Goal: Task Accomplishment & Management: Manage account settings

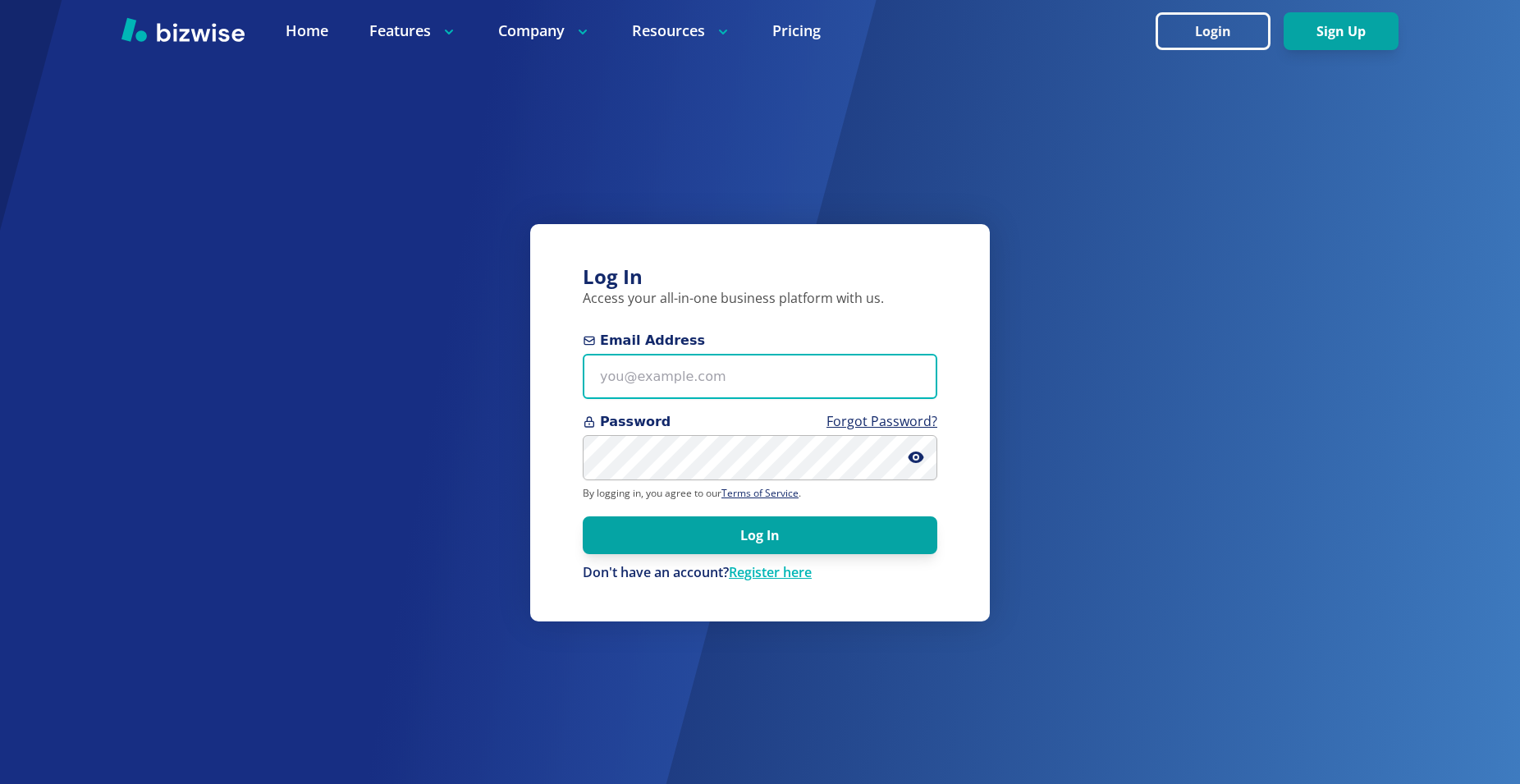
click at [609, 378] on input "Email Address" at bounding box center [759, 376] width 354 height 45
type input "[PERSON_NAME][EMAIL_ADDRESS][US_STATE][DOMAIN_NAME]"
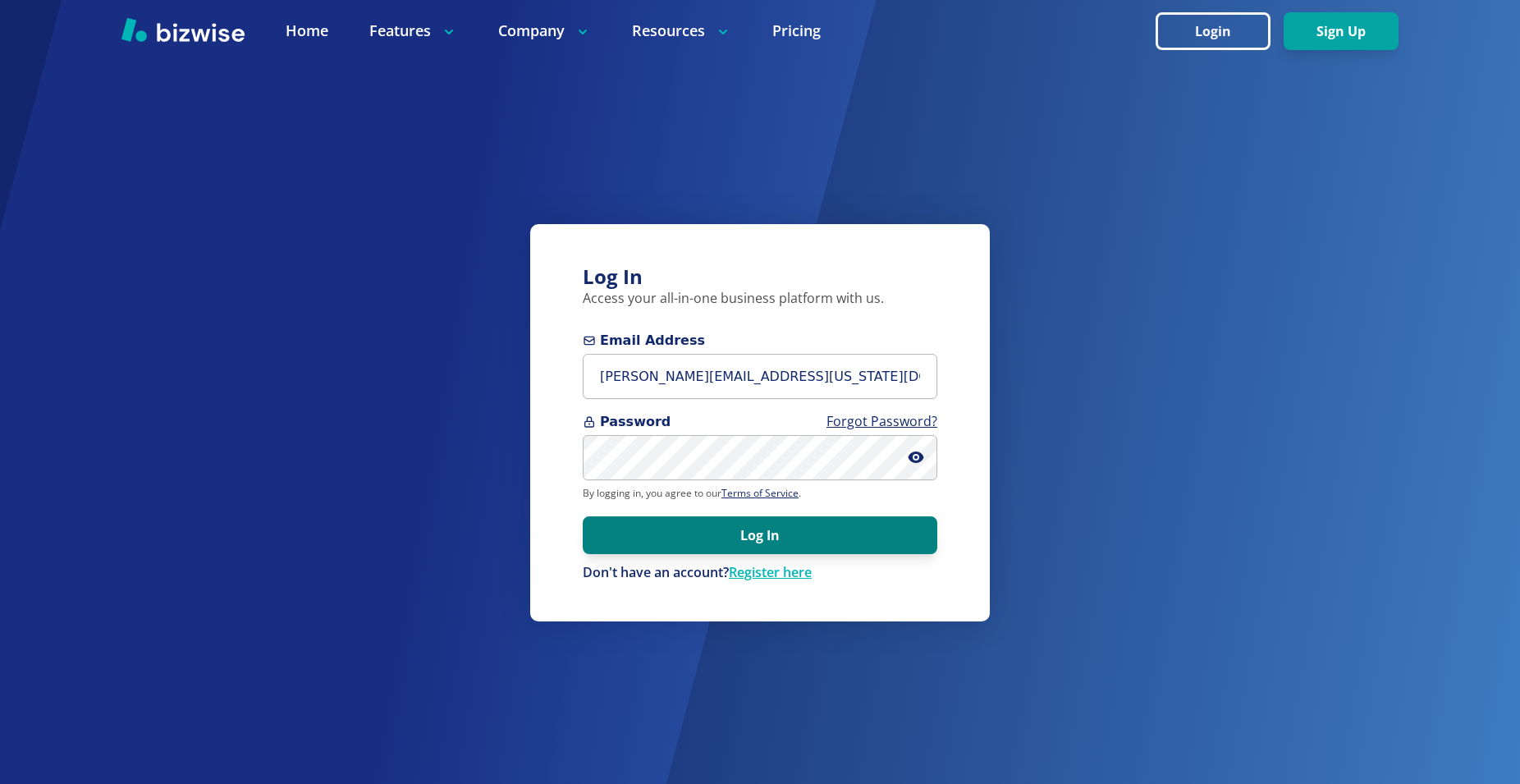
click at [725, 532] on button "Log In" at bounding box center [759, 535] width 354 height 38
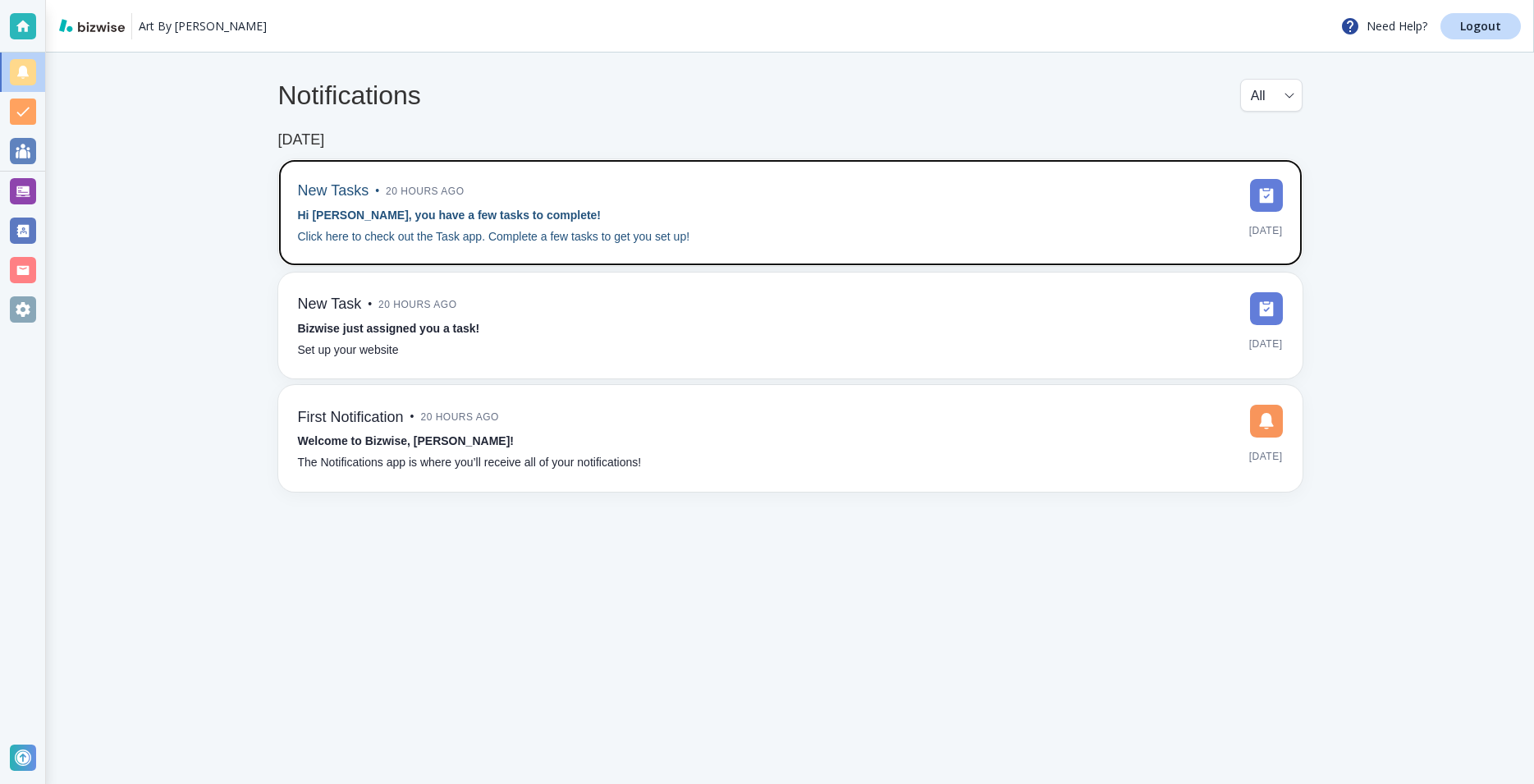
click at [1265, 197] on img at bounding box center [1266, 195] width 32 height 32
